Goal: Information Seeking & Learning: Learn about a topic

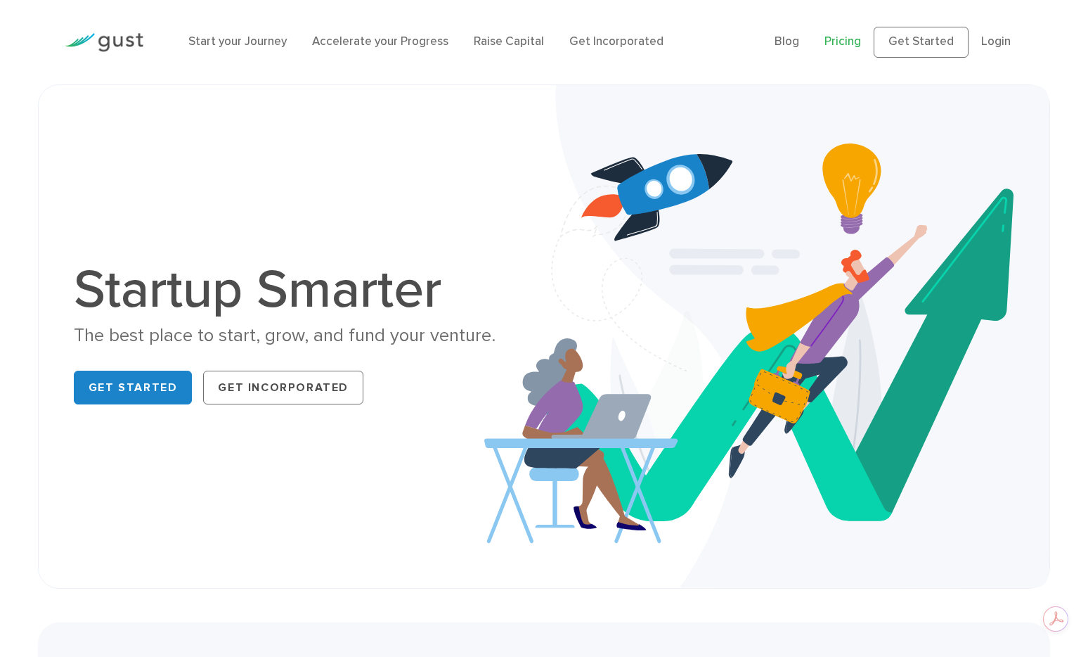
click at [842, 38] on link "Pricing" at bounding box center [843, 41] width 37 height 14
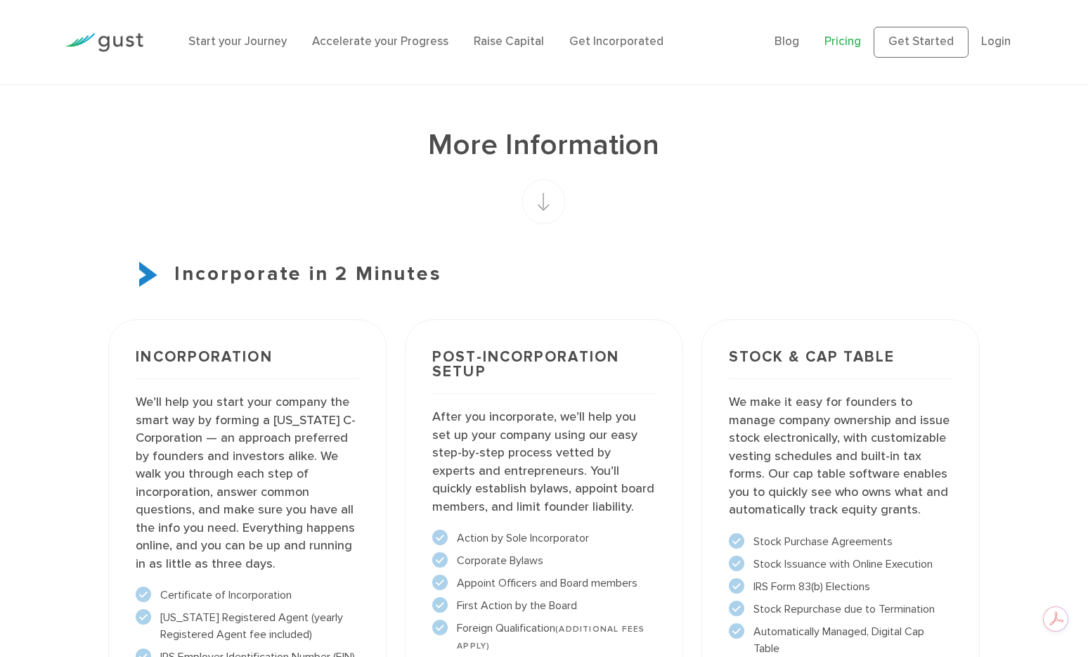
scroll to position [854, 0]
